Goal: Find specific page/section: Find specific page/section

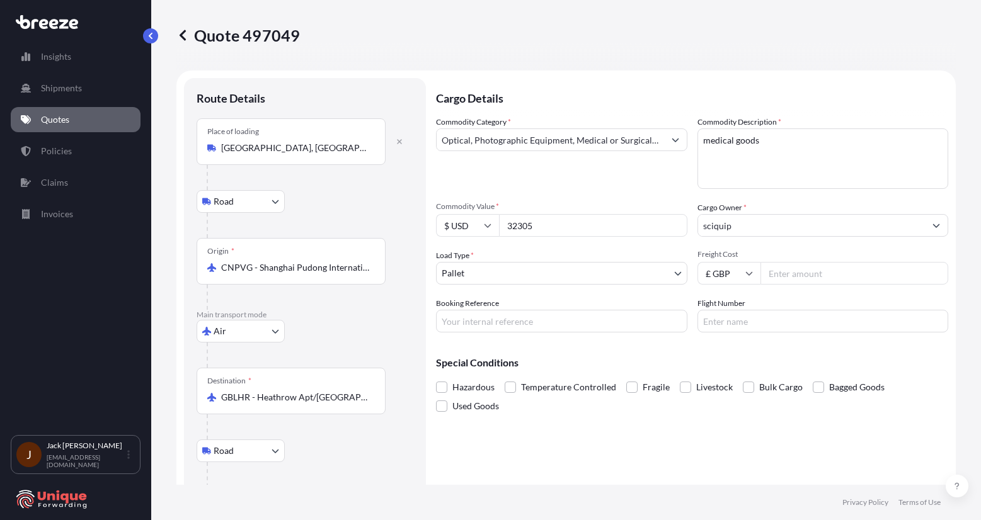
select select "Road"
select select "Air"
select select "Road"
select select "1"
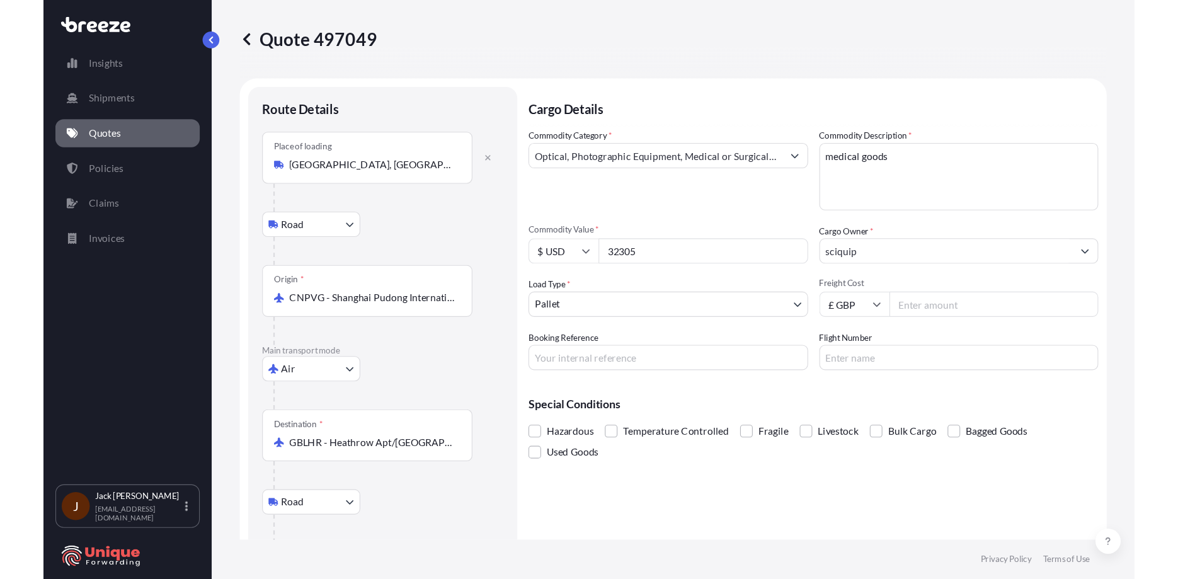
scroll to position [509, 0]
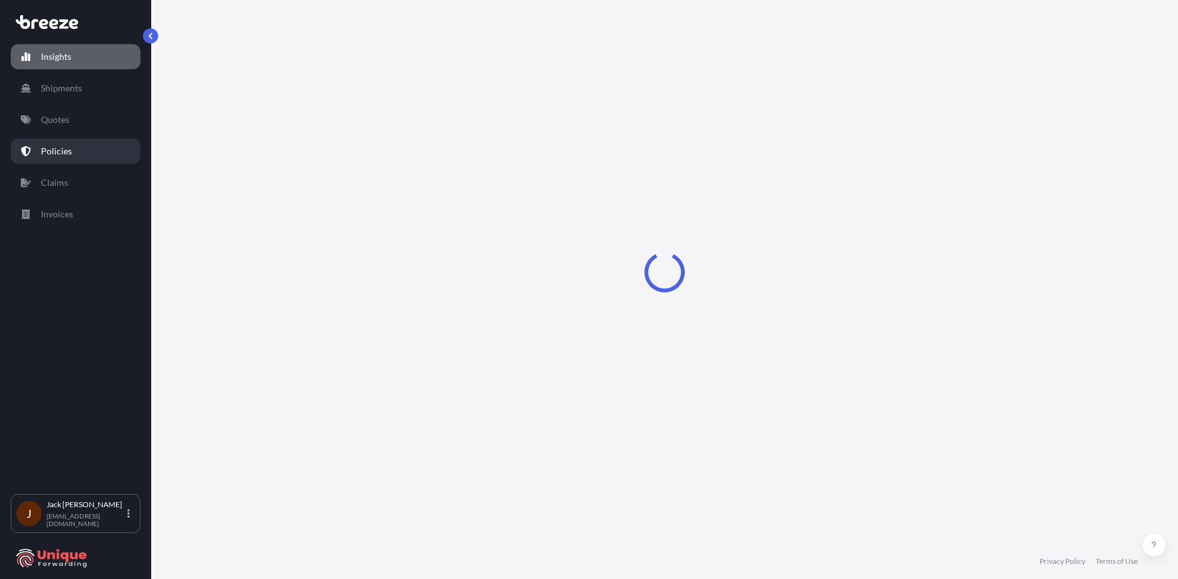
select select "2025"
